Goal: Find specific page/section: Find specific page/section

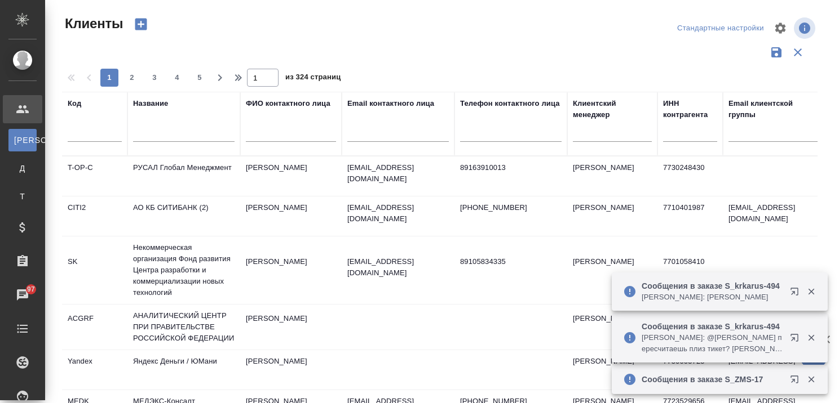
select select "RU"
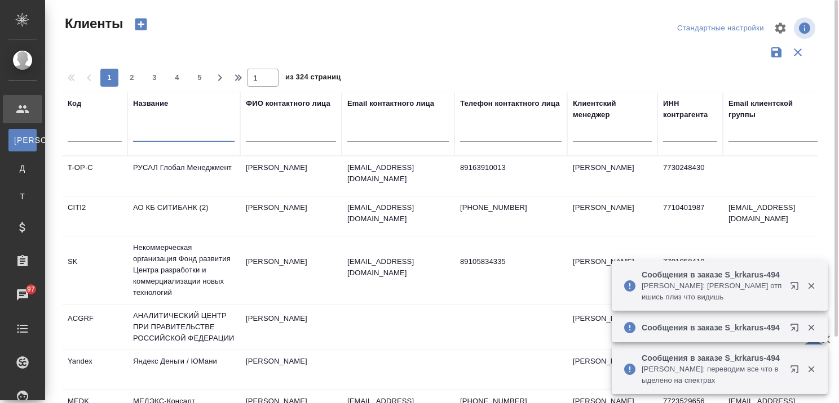
click at [162, 136] on input "text" at bounding box center [183, 135] width 101 height 14
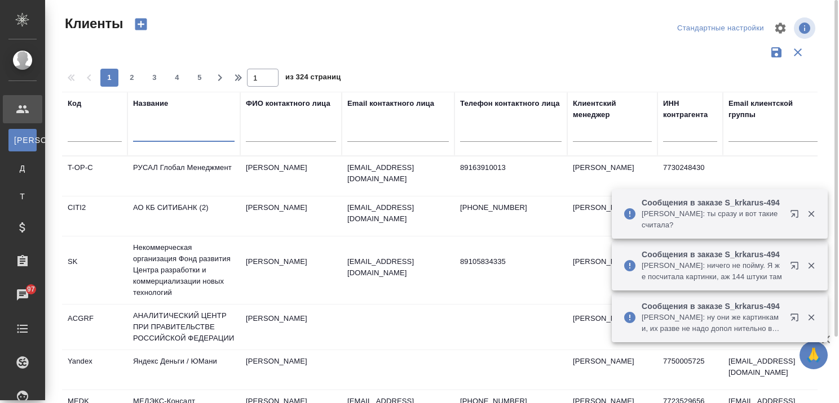
paste input "Five Stones"
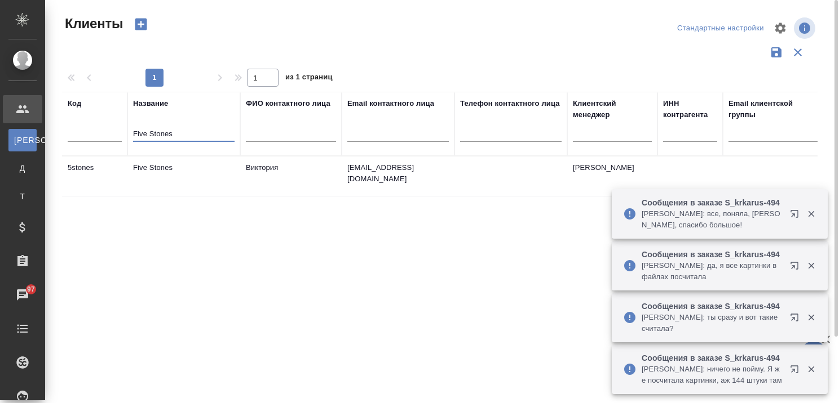
type input "Five Stones"
click at [161, 166] on td "Five Stones" at bounding box center [183, 176] width 113 height 39
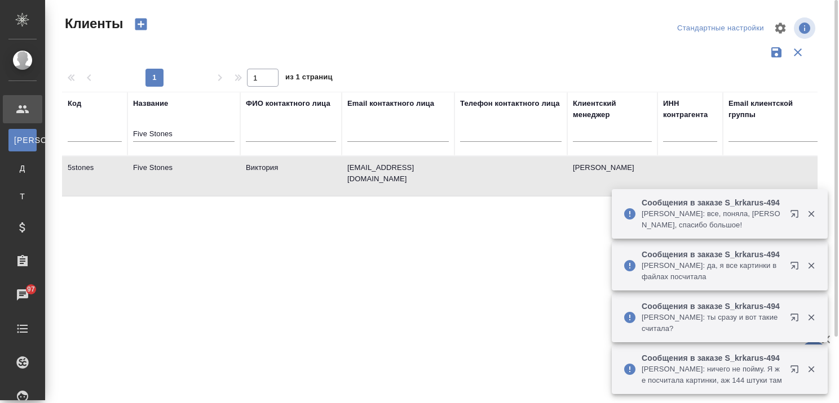
click at [161, 166] on td "Five Stones" at bounding box center [183, 176] width 113 height 39
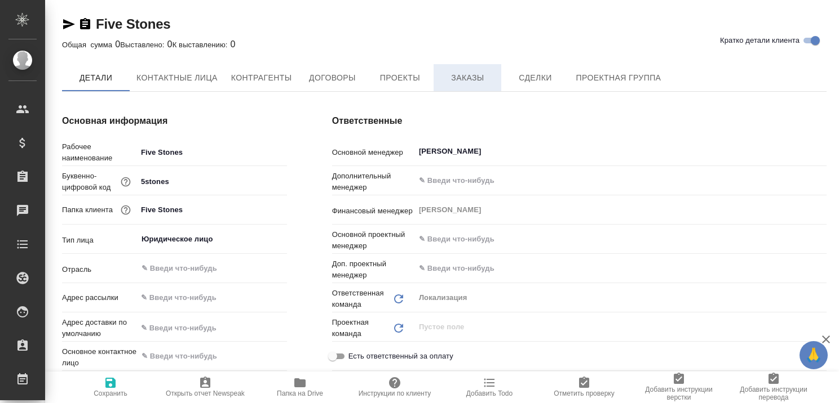
type textarea "x"
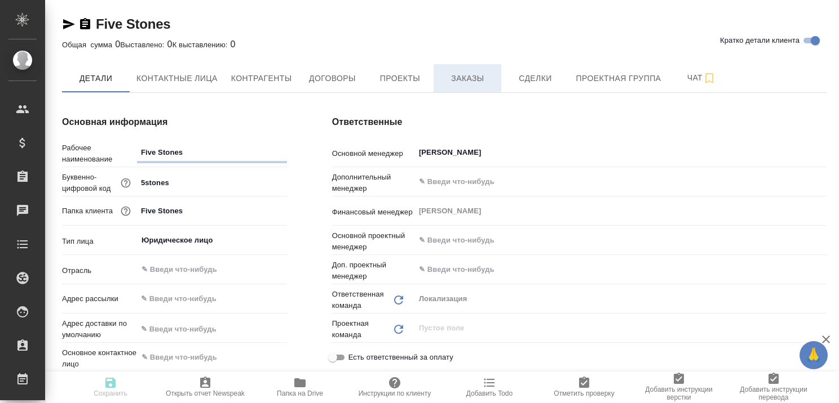
type textarea "x"
click at [451, 77] on span "Заказы" at bounding box center [467, 79] width 54 height 14
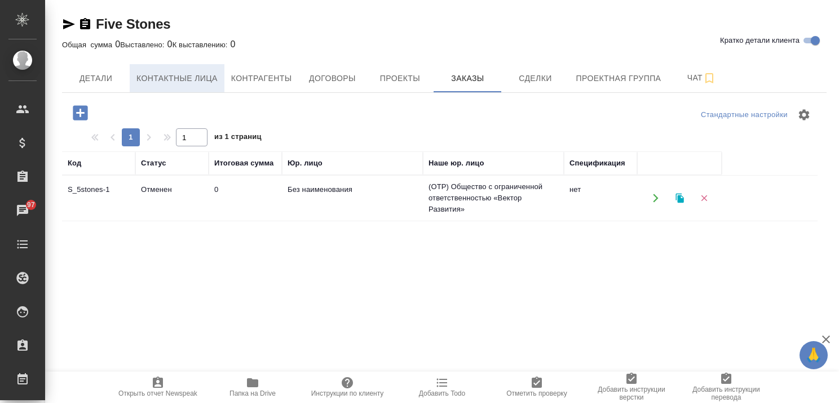
click at [165, 76] on span "Контактные лица" at bounding box center [176, 79] width 81 height 14
select select "RU"
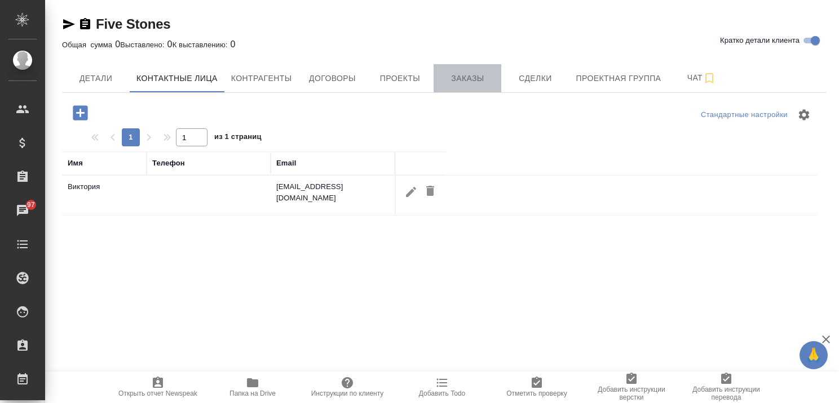
click at [459, 80] on span "Заказы" at bounding box center [467, 79] width 54 height 14
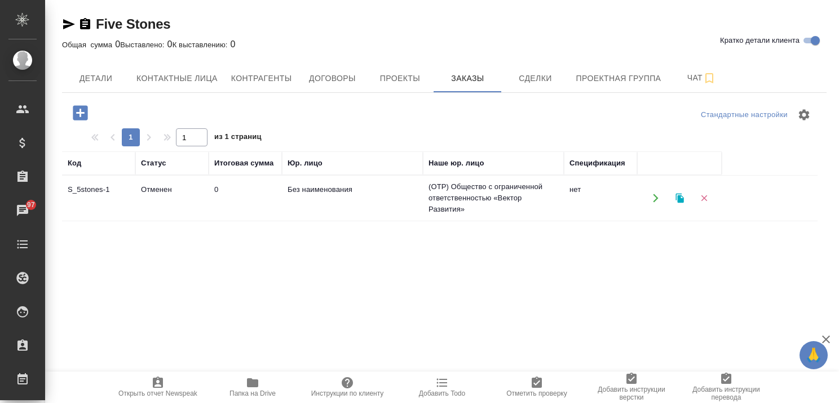
click at [92, 188] on td "S_5stones-1" at bounding box center [98, 198] width 73 height 39
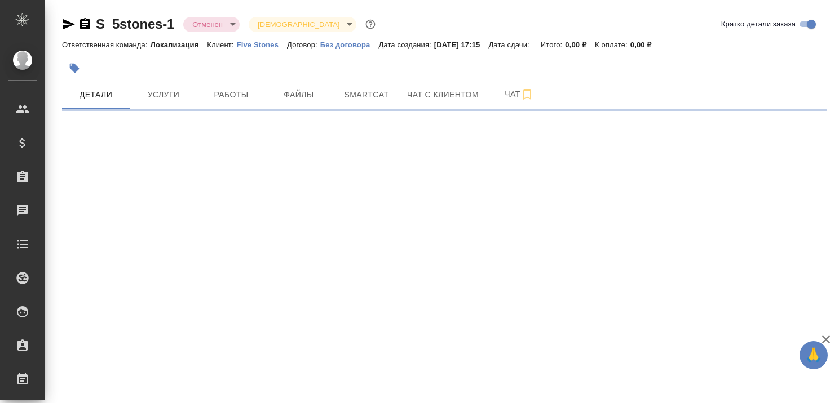
select select "RU"
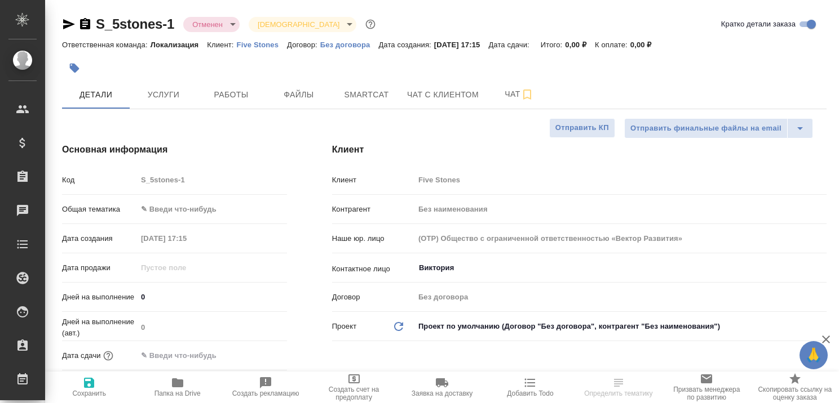
type textarea "x"
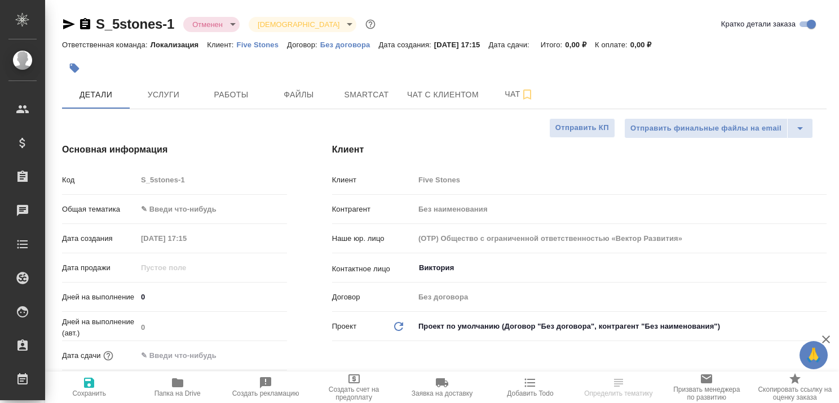
type textarea "x"
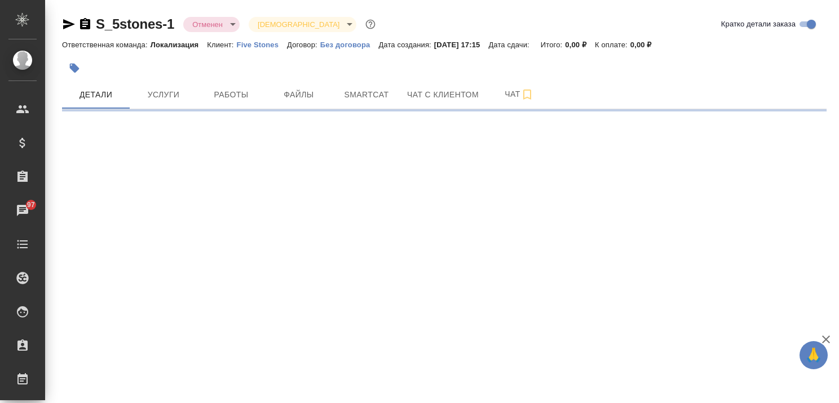
select select "RU"
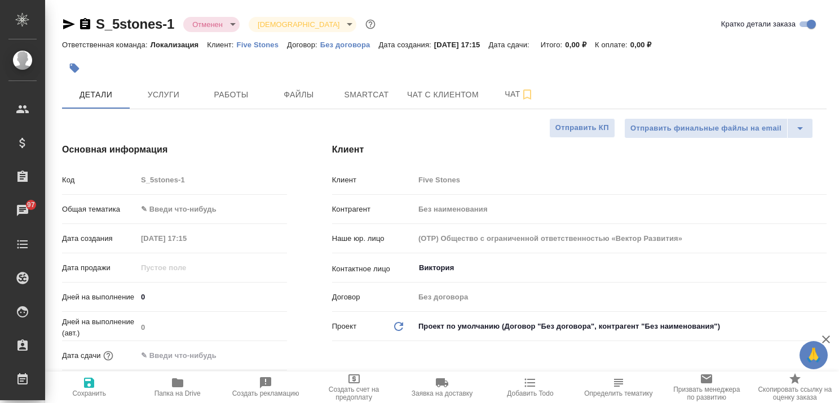
type textarea "x"
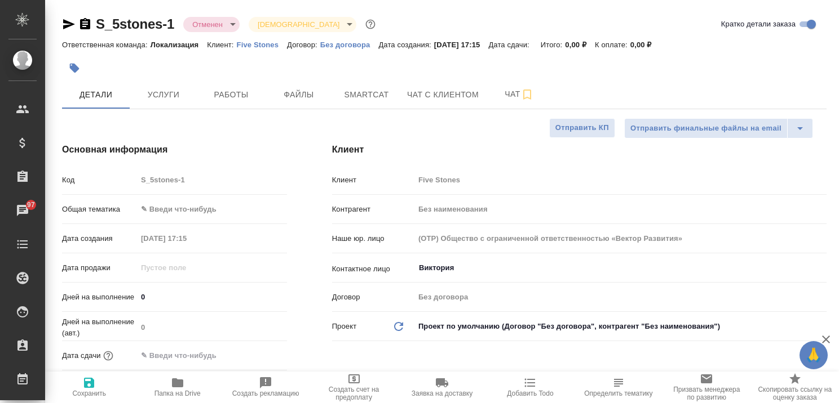
type textarea "x"
